Goal: Information Seeking & Learning: Learn about a topic

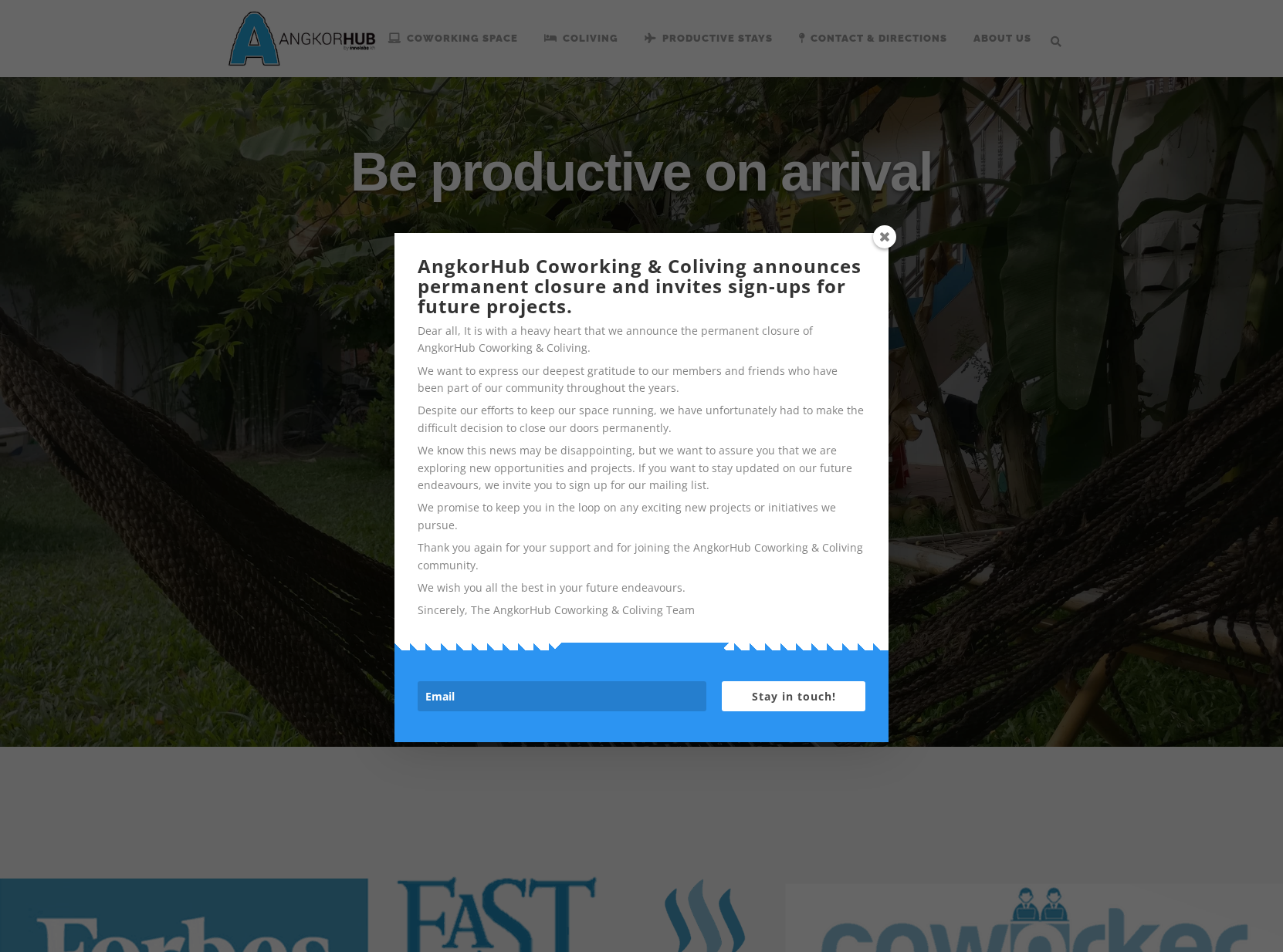
click at [886, 236] on span at bounding box center [885, 237] width 23 height 23
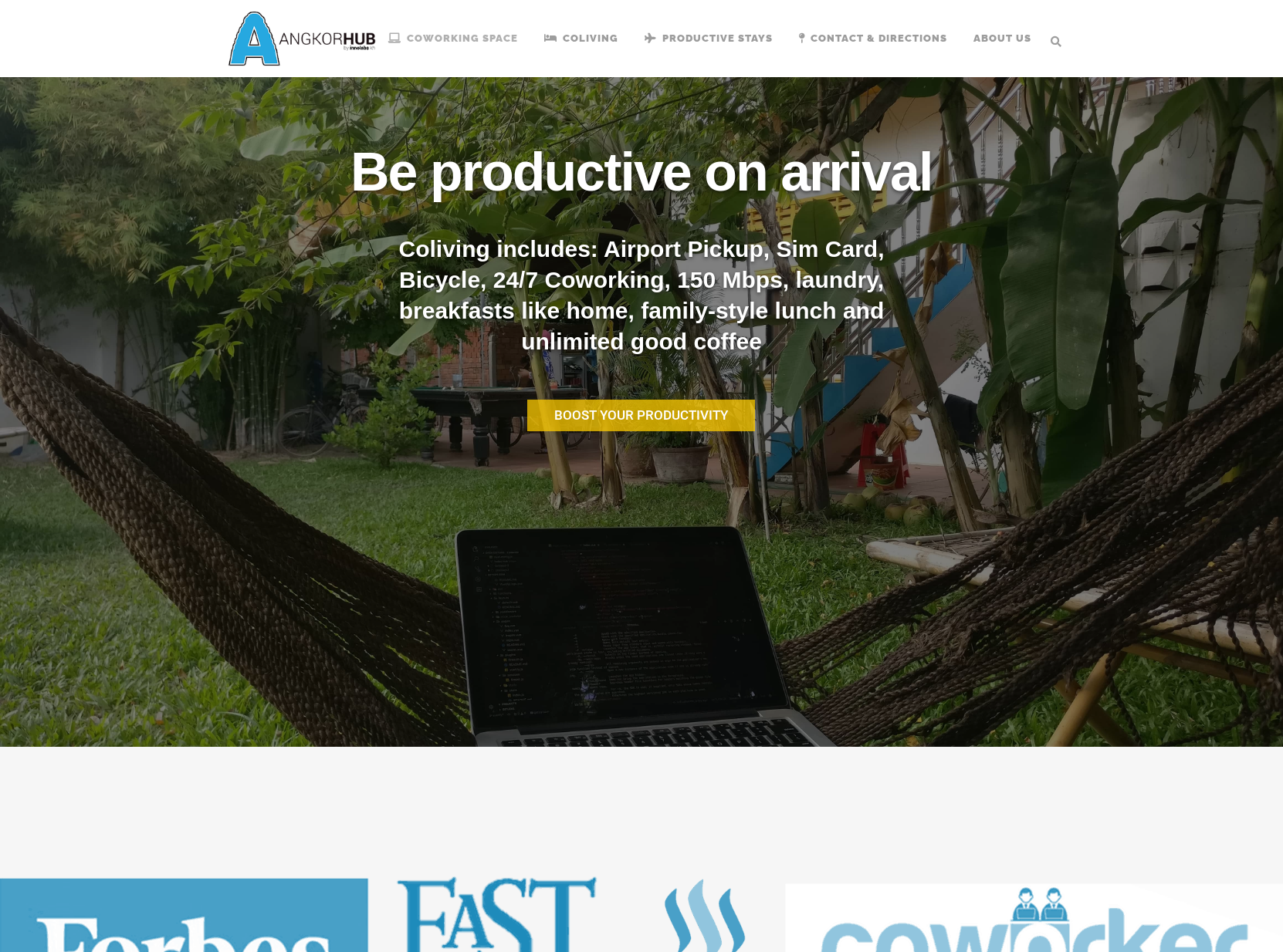
click at [499, 44] on span "Coworking Space" at bounding box center [463, 38] width 111 height 12
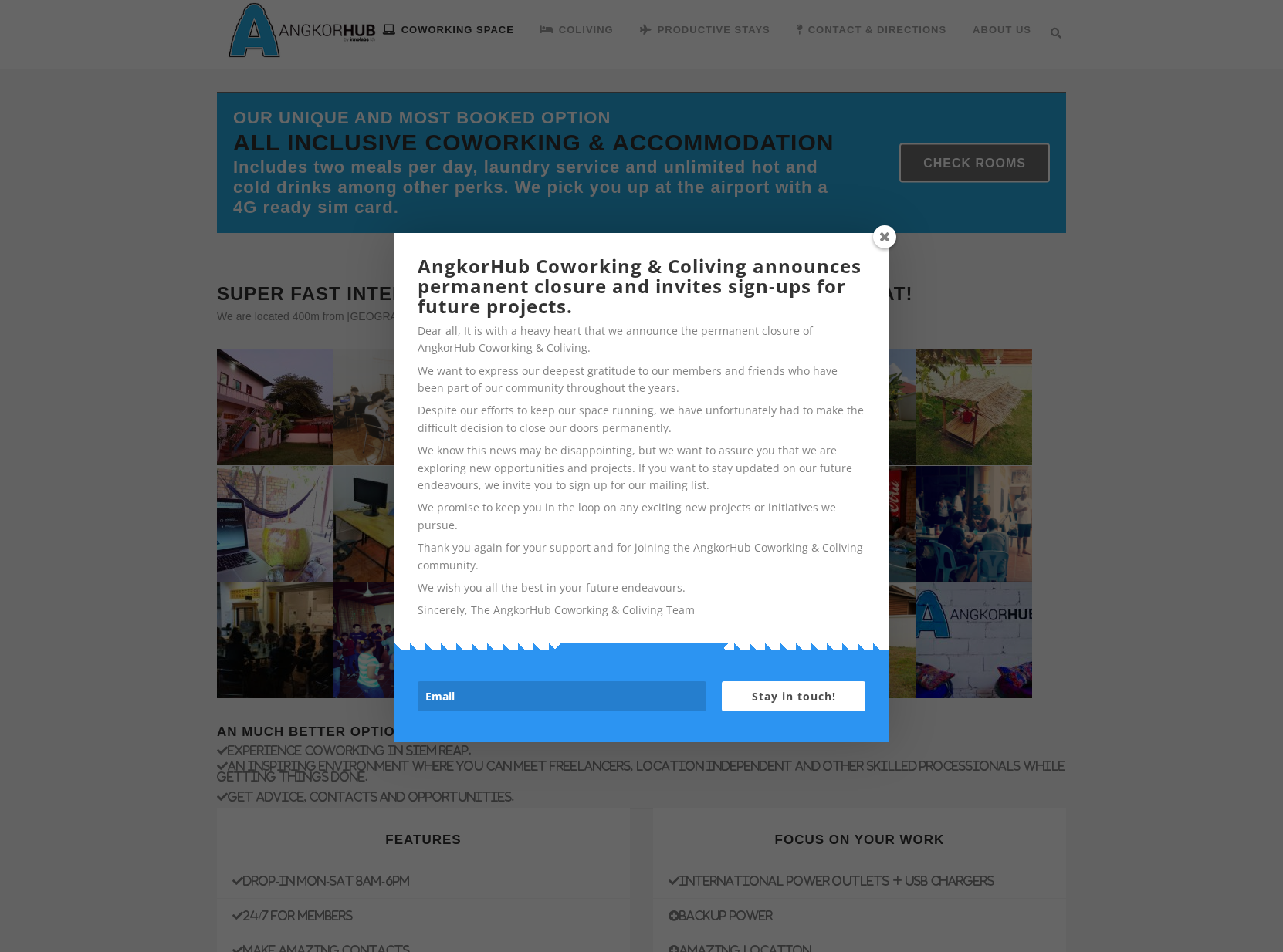
scroll to position [44, 0]
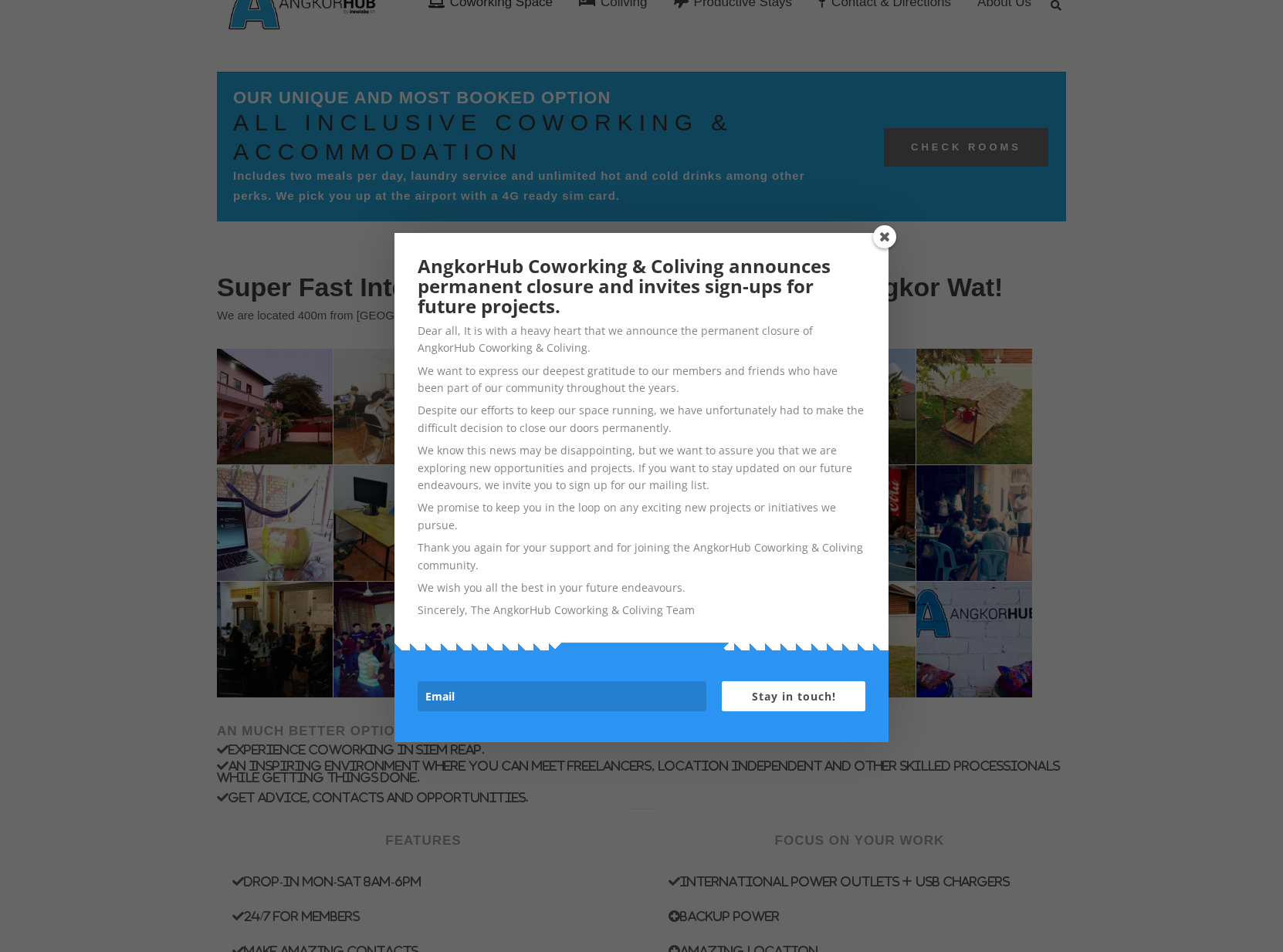
click at [873, 242] on div "AngkorHub Coworking & Coliving announces permanent closure and invites sign-ups…" at bounding box center [642, 441] width 494 height 418
click at [886, 233] on span at bounding box center [885, 237] width 23 height 23
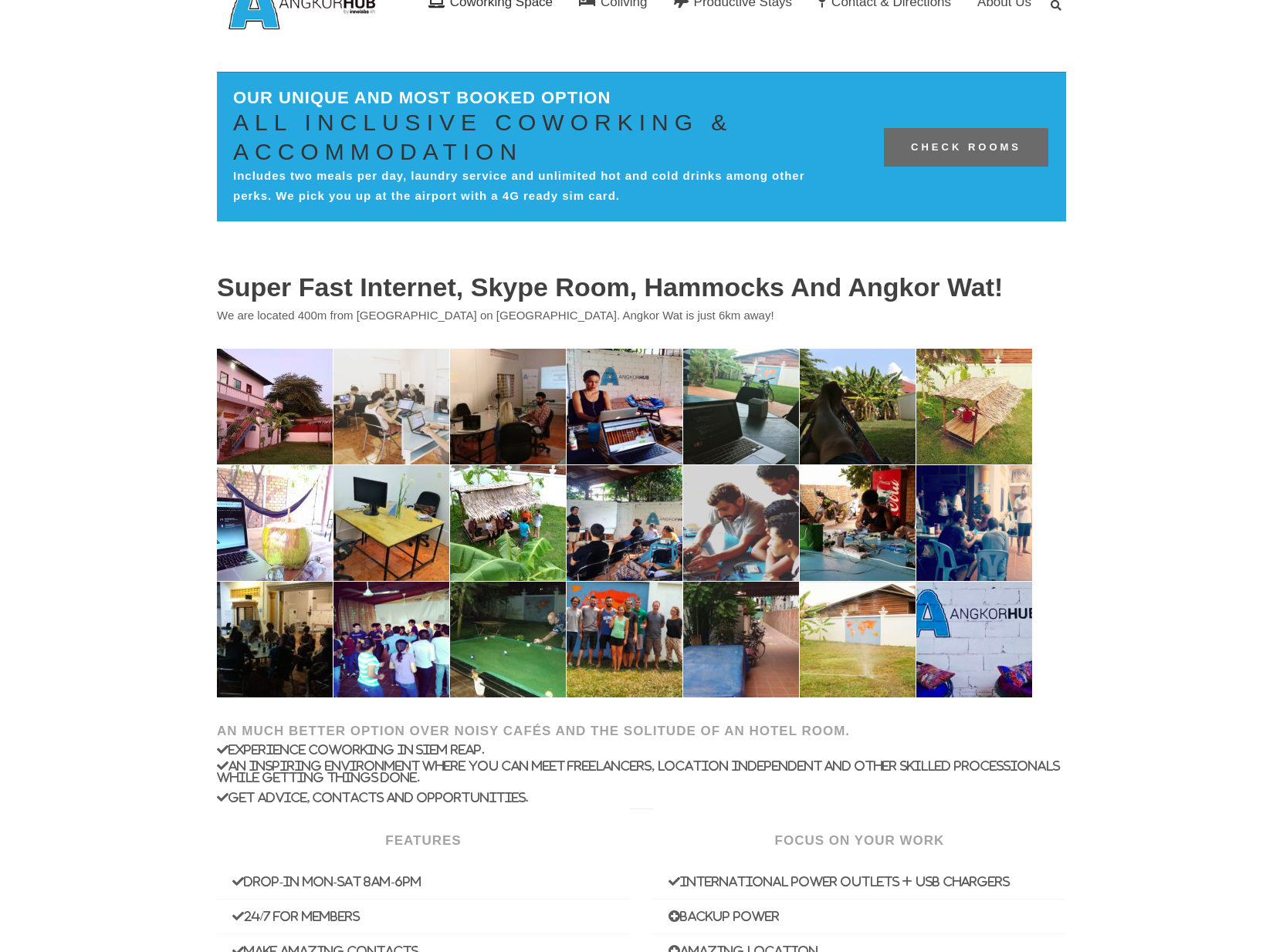
click at [291, 397] on img at bounding box center [274, 406] width 116 height 116
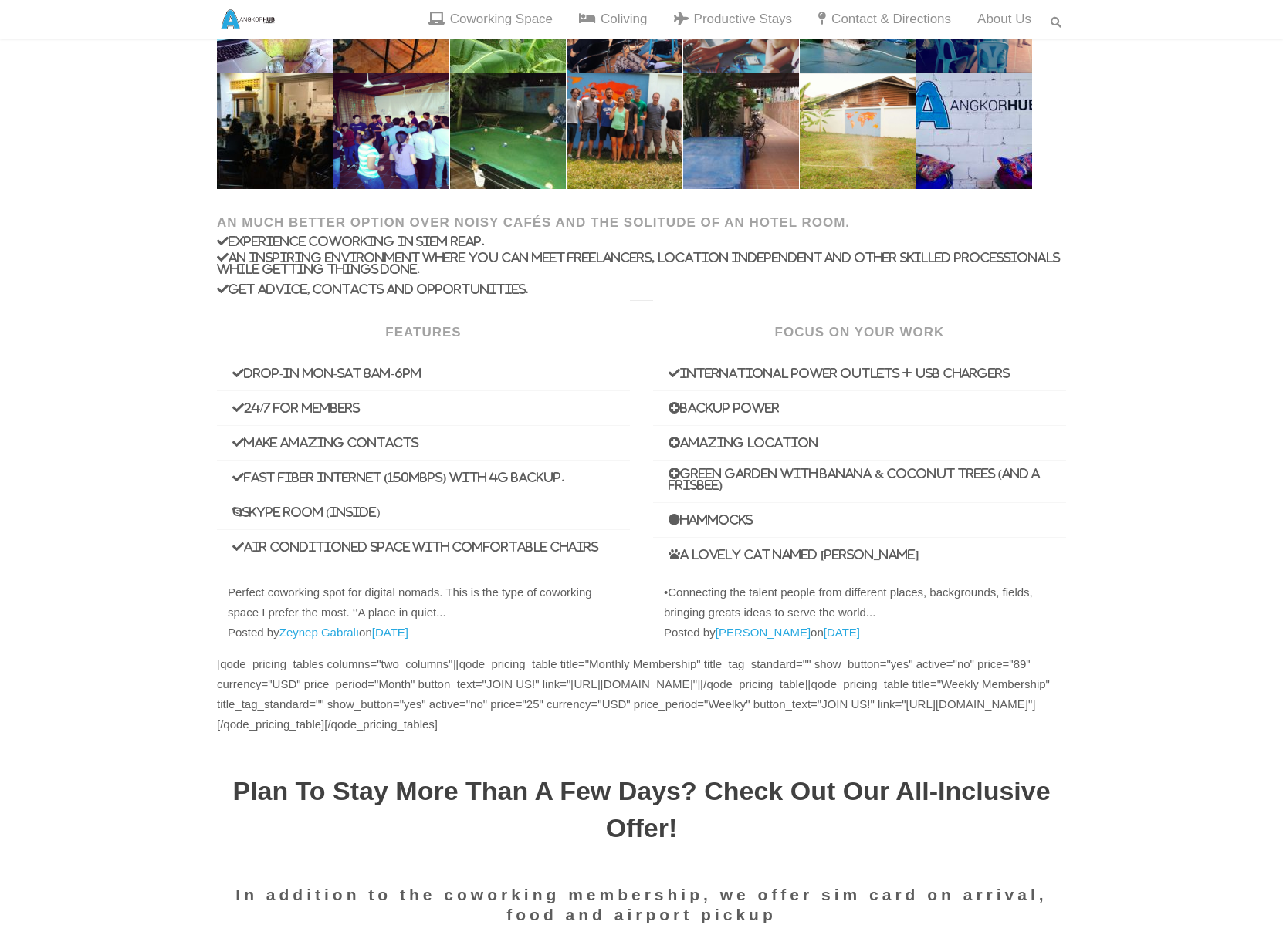
scroll to position [729, 0]
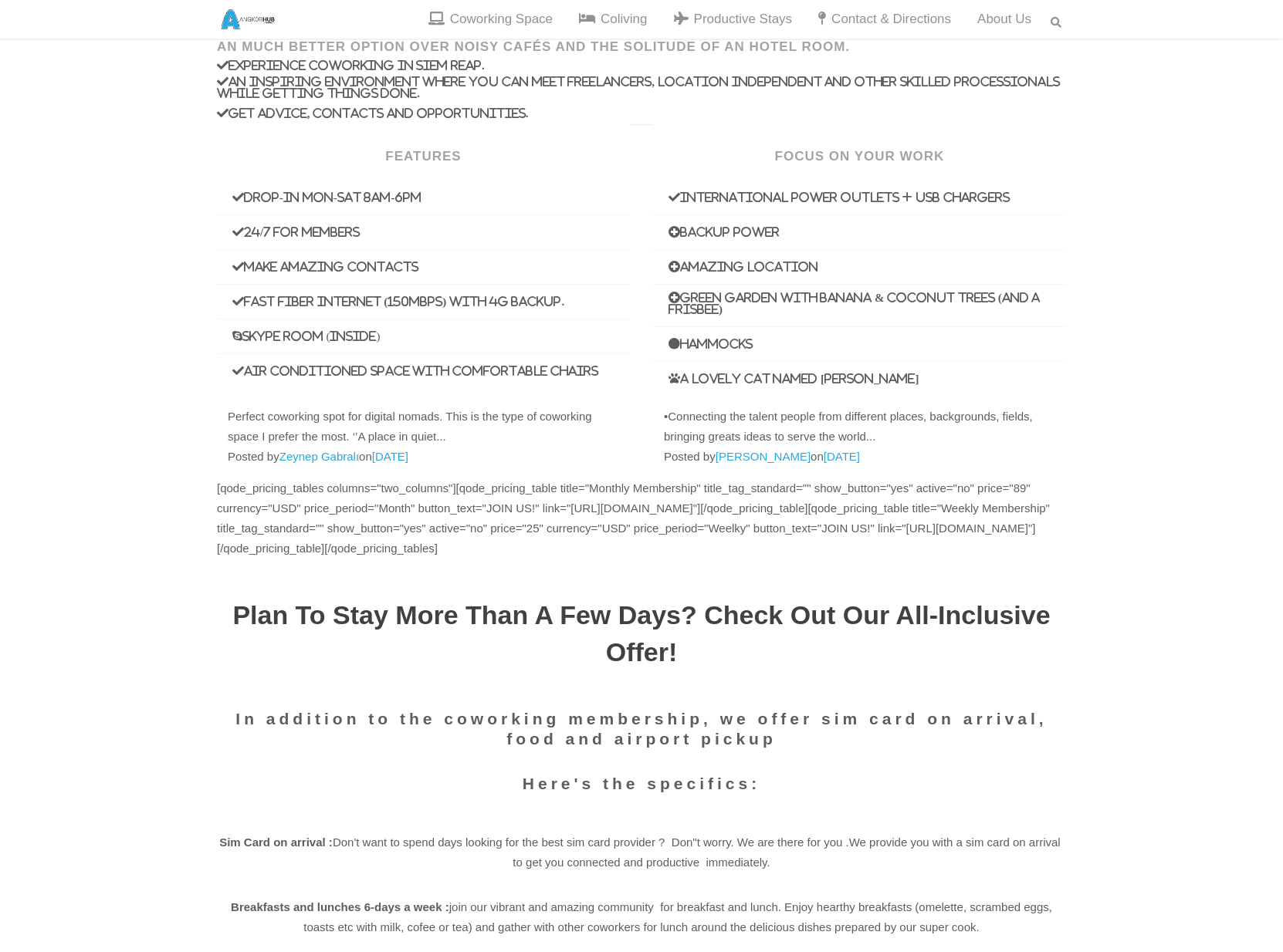
drag, startPoint x: 729, startPoint y: 354, endPoint x: 846, endPoint y: 358, distance: 117.1
click at [847, 358] on div "Focus on your work International power outlets + USB chargers Backup Power Amaz…" at bounding box center [859, 259] width 436 height 272
drag, startPoint x: 725, startPoint y: 344, endPoint x: 718, endPoint y: 362, distance: 19.3
click at [729, 344] on icon "Hammocks" at bounding box center [710, 343] width 84 height 12
drag, startPoint x: 723, startPoint y: 371, endPoint x: 842, endPoint y: 369, distance: 119.0
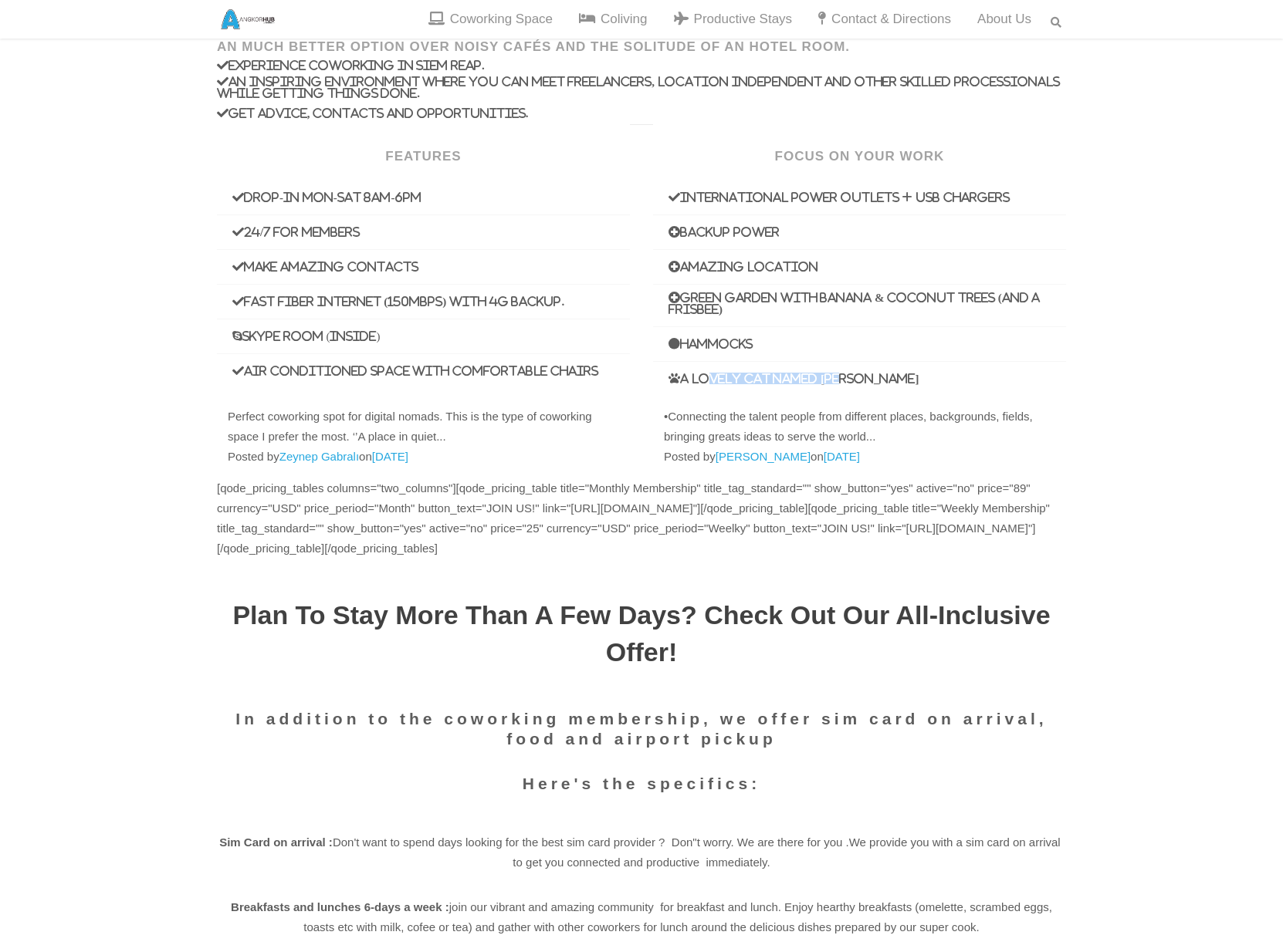
click at [857, 372] on li "A lovely cat named [PERSON_NAME]" at bounding box center [859, 379] width 413 height 34
click at [817, 368] on li "A lovely cat named [PERSON_NAME]" at bounding box center [859, 379] width 413 height 34
drag, startPoint x: 738, startPoint y: 372, endPoint x: 831, endPoint y: 377, distance: 93.1
click at [831, 377] on icon "A lovely cat named [PERSON_NAME]" at bounding box center [794, 378] width 251 height 12
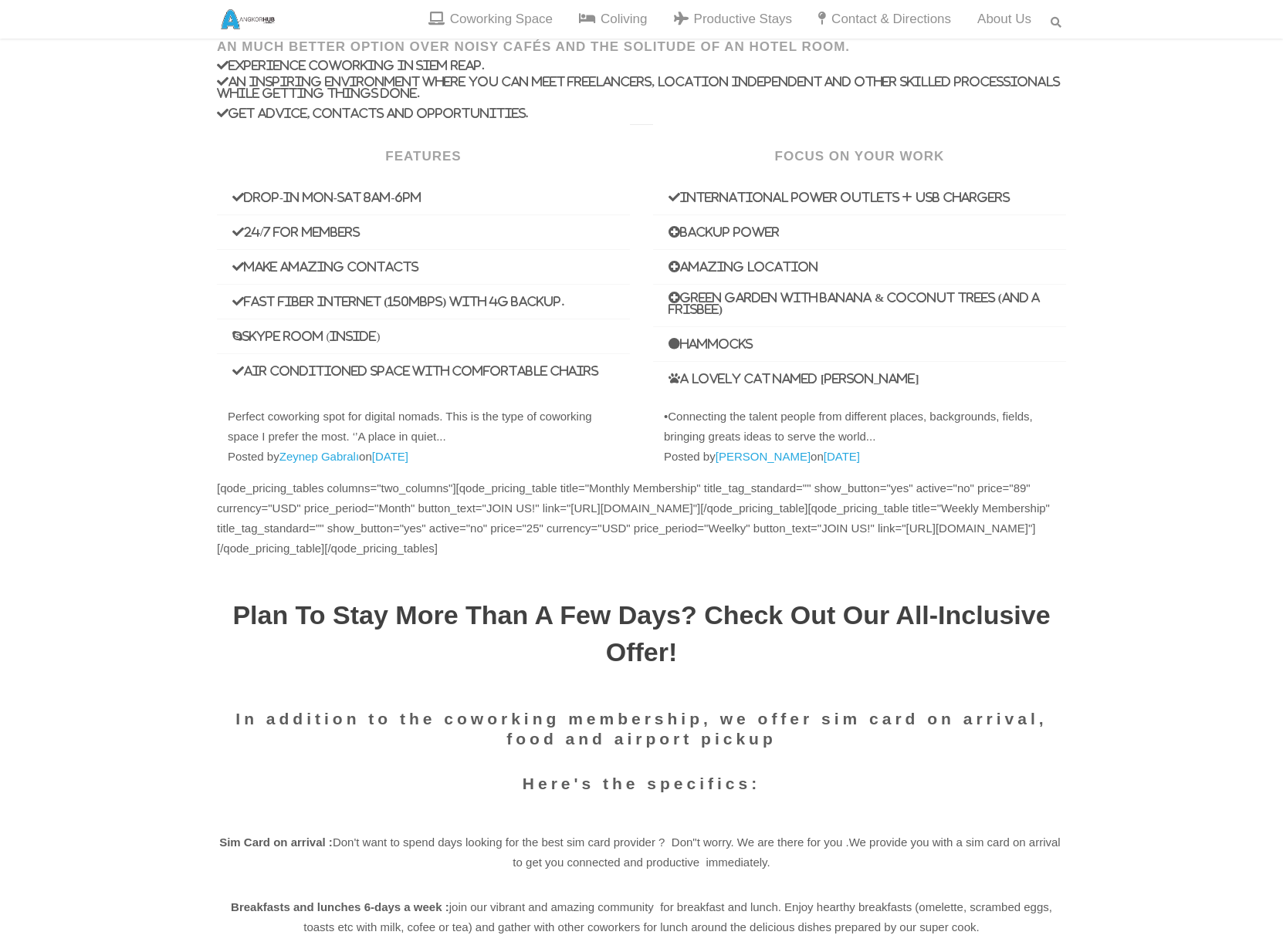
scroll to position [0, 0]
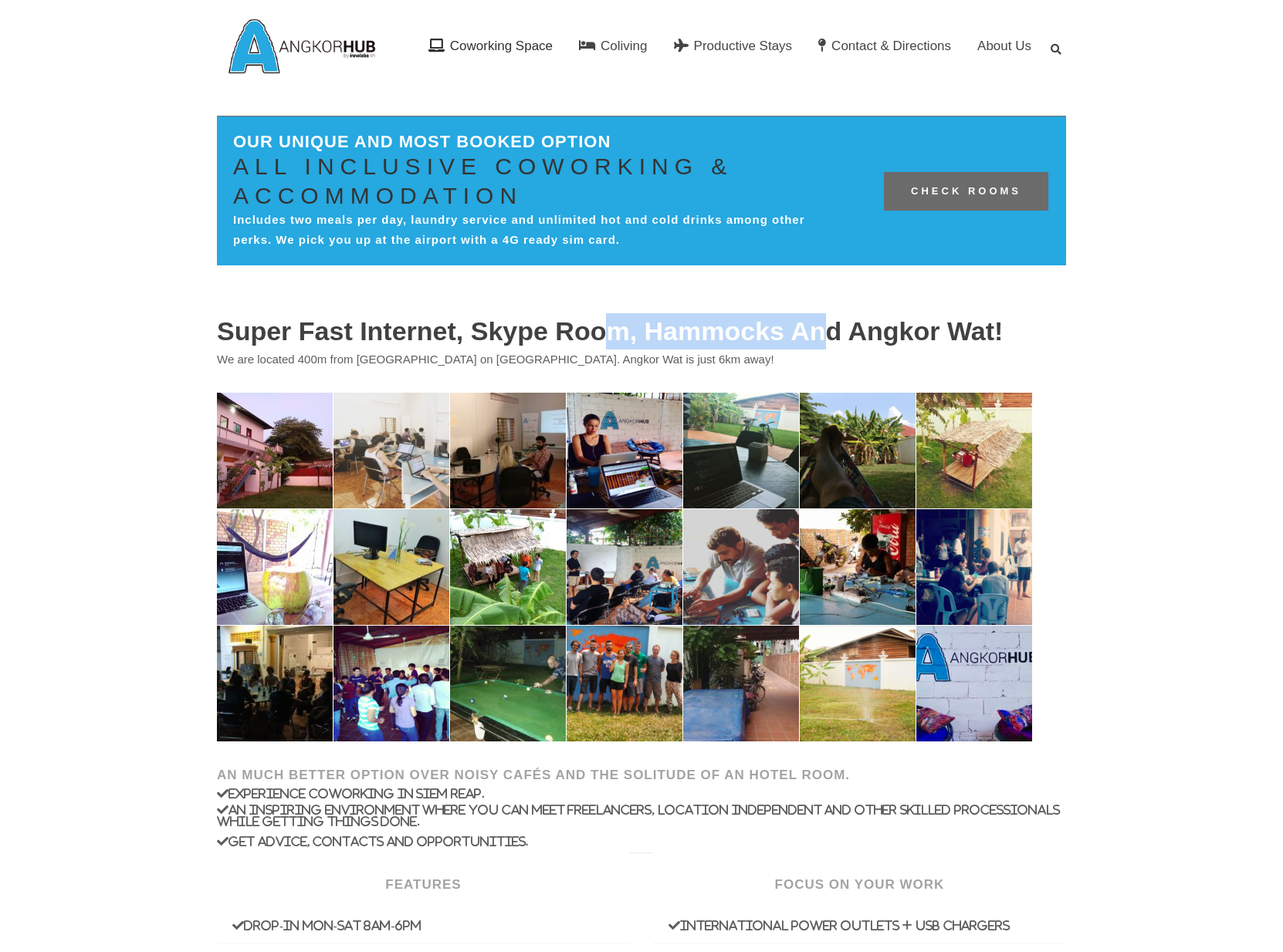
drag, startPoint x: 659, startPoint y: 335, endPoint x: 858, endPoint y: 343, distance: 199.2
click at [849, 345] on h2 "Super Fast Internet, Skype room, hammocks and Angkor Wat!" at bounding box center [642, 331] width 849 height 36
click at [861, 342] on h2 "Super Fast Internet, Skype room, hammocks and Angkor Wat!" at bounding box center [642, 331] width 849 height 36
